Goal: Information Seeking & Learning: Learn about a topic

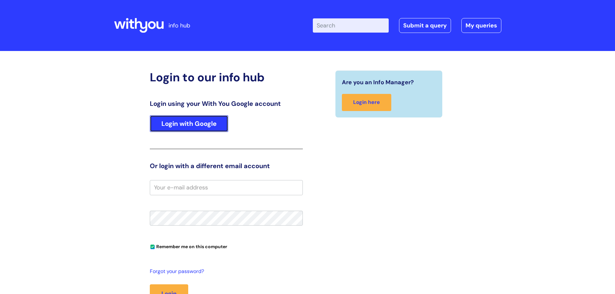
click at [218, 126] on link "Login with Google" at bounding box center [189, 123] width 78 height 17
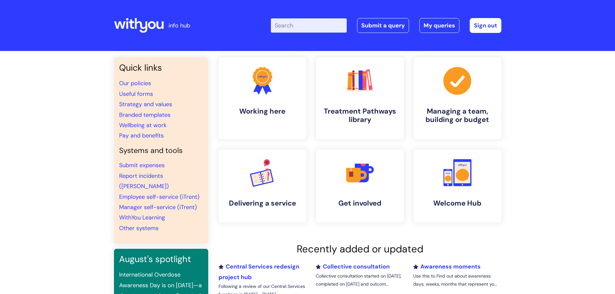
click at [546, 202] on div "Quick links Our policies Useful forms Strategy and values Branded templates Wel…" at bounding box center [307, 221] width 615 height 340
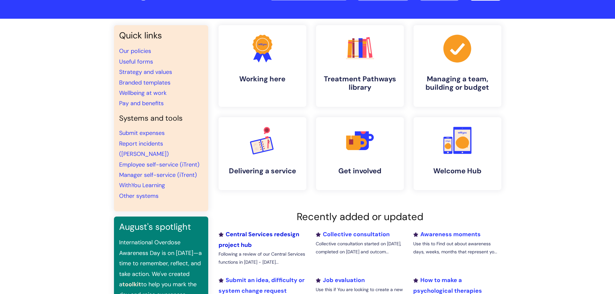
click at [284, 234] on link "Central Services redesign project hub" at bounding box center [259, 240] width 81 height 18
